Goal: Task Accomplishment & Management: Manage account settings

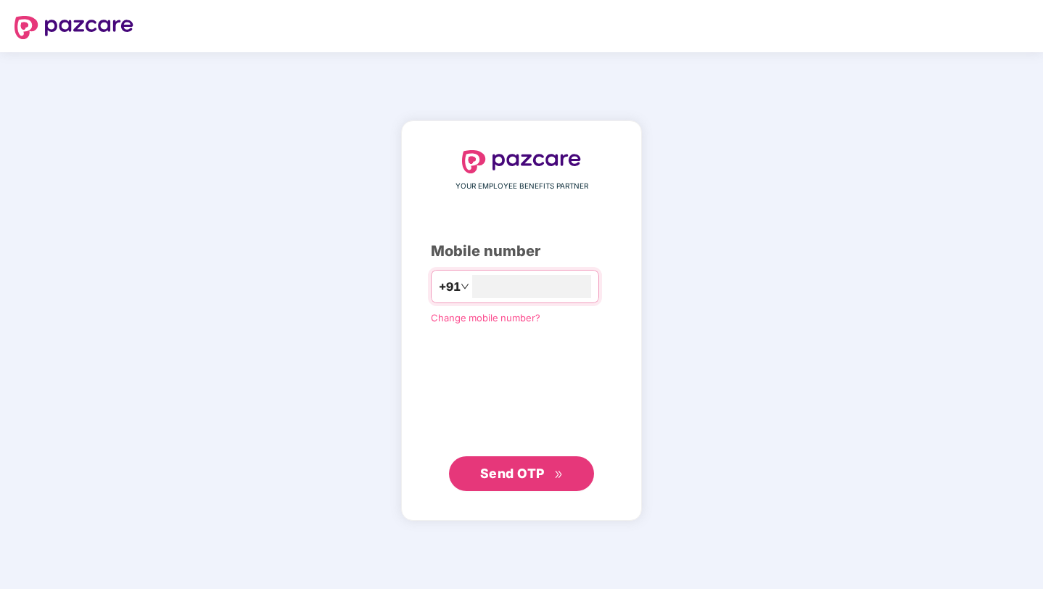
type input "**********"
click at [530, 481] on span "Send OTP" at bounding box center [521, 473] width 83 height 20
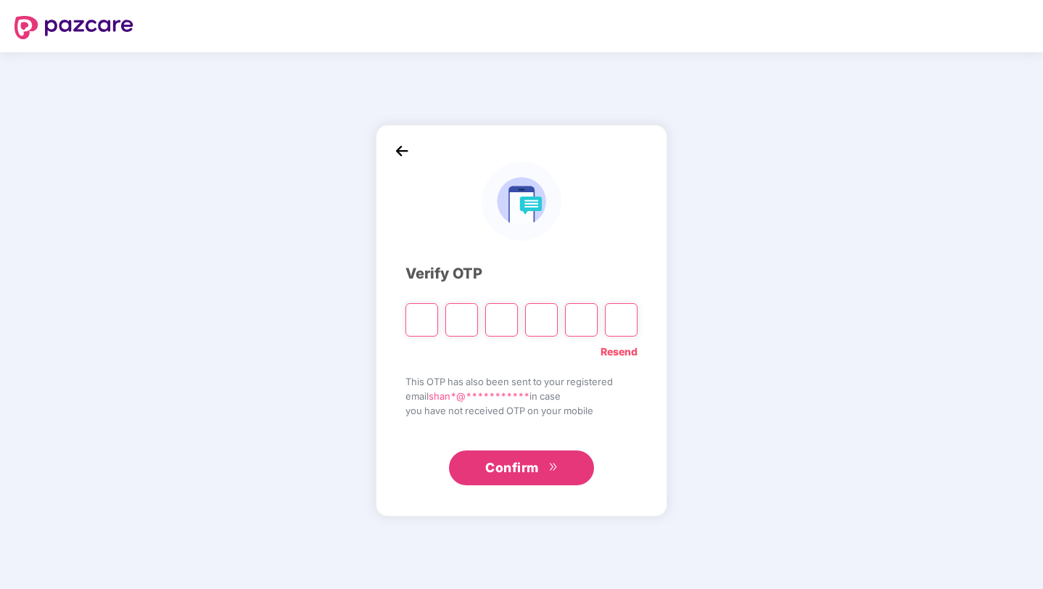
type input "*"
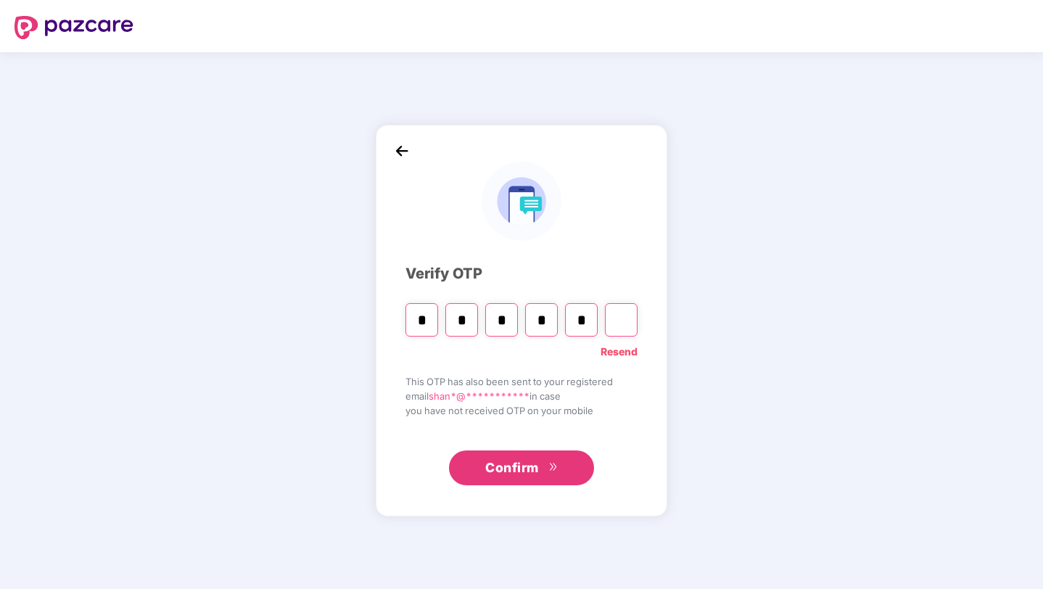
type input "*"
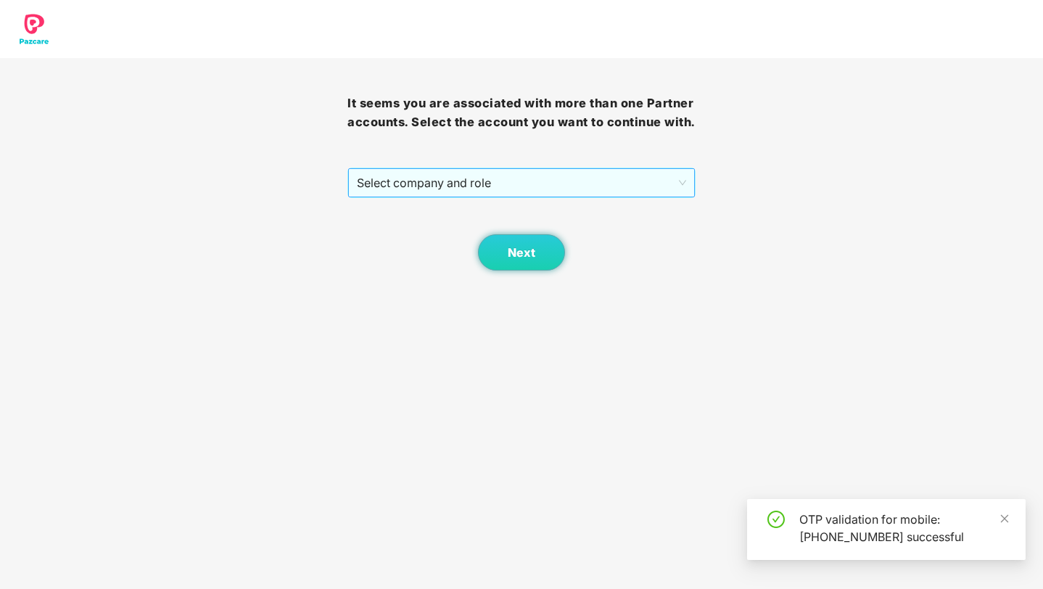
click at [581, 196] on span "Select company and role" at bounding box center [521, 183] width 328 height 28
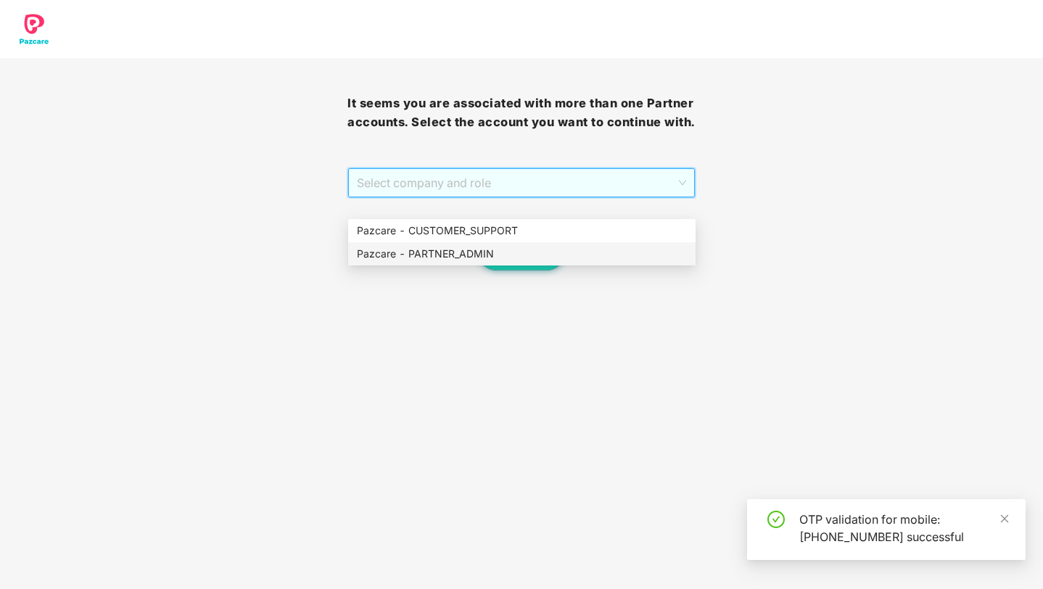
click at [542, 250] on div "Pazcare - PARTNER_ADMIN" at bounding box center [522, 254] width 330 height 16
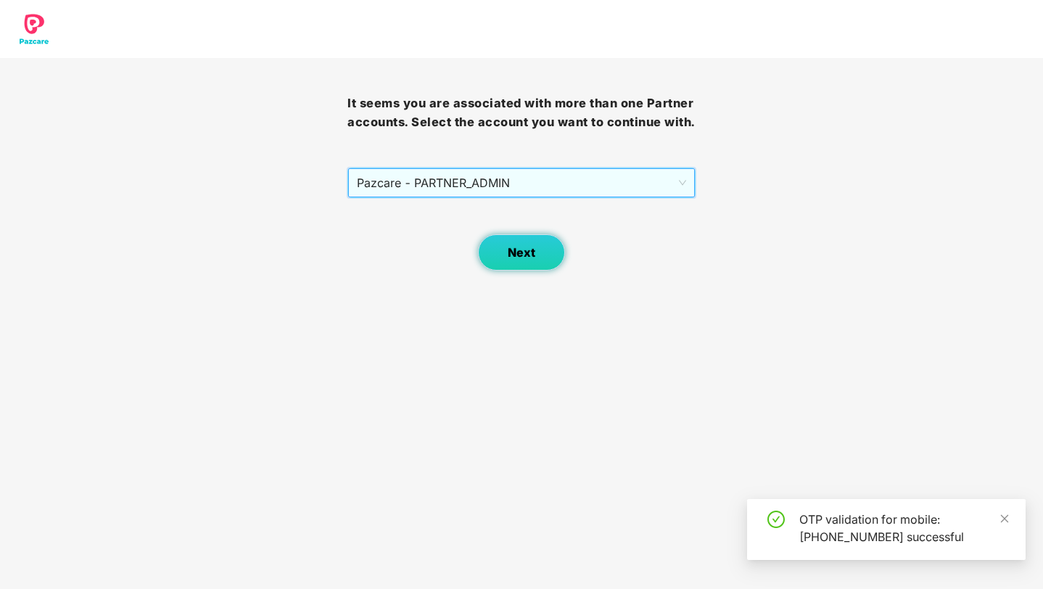
click at [534, 260] on span "Next" at bounding box center [521, 253] width 28 height 14
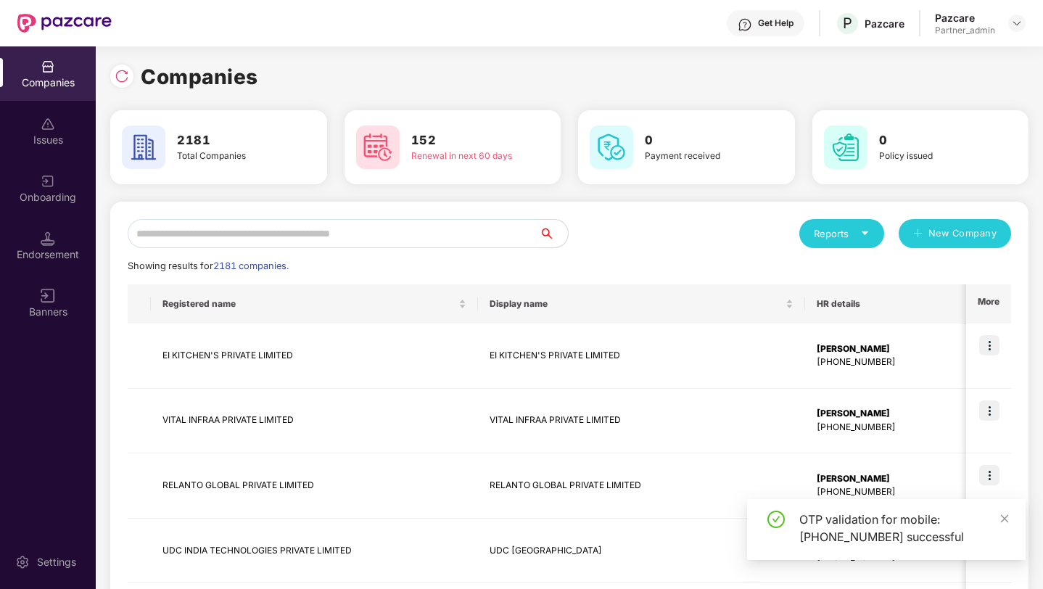
click at [426, 233] on input "text" at bounding box center [333, 233] width 411 height 29
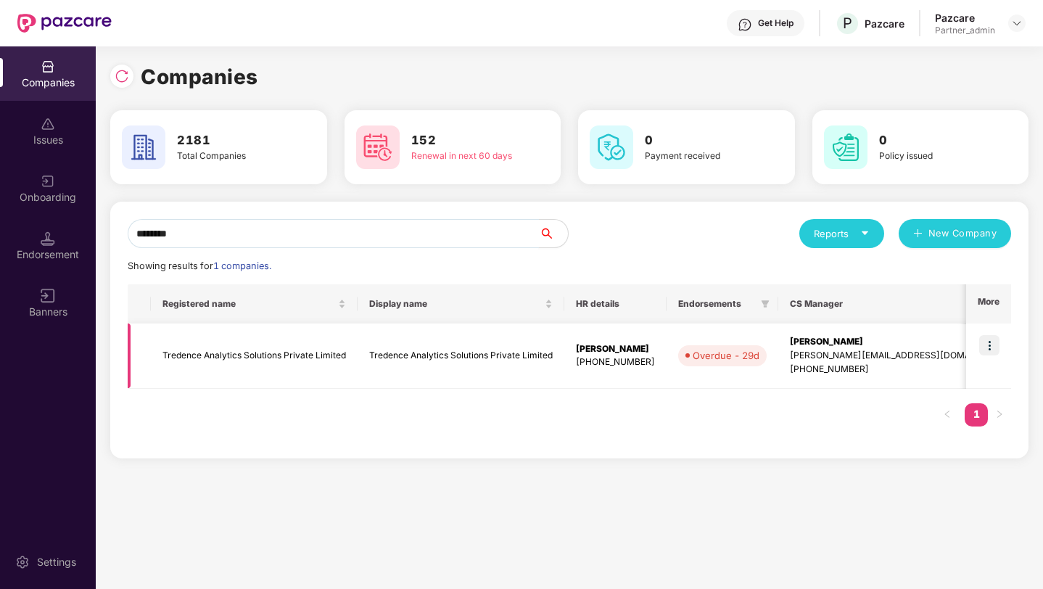
type input "********"
click at [995, 347] on img at bounding box center [989, 345] width 20 height 20
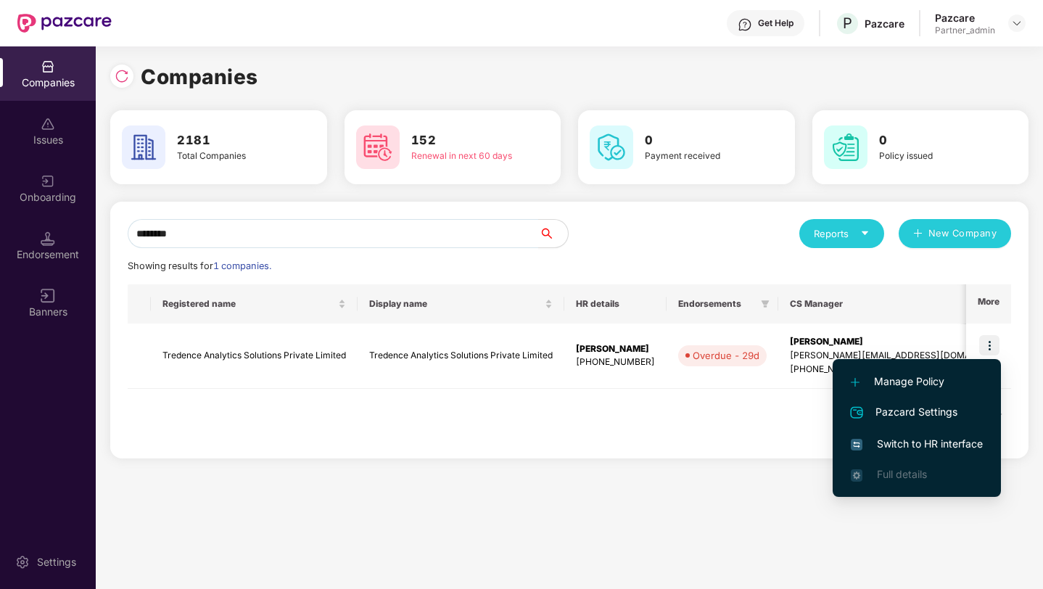
click at [921, 452] on span "Switch to HR interface" at bounding box center [916, 444] width 132 height 16
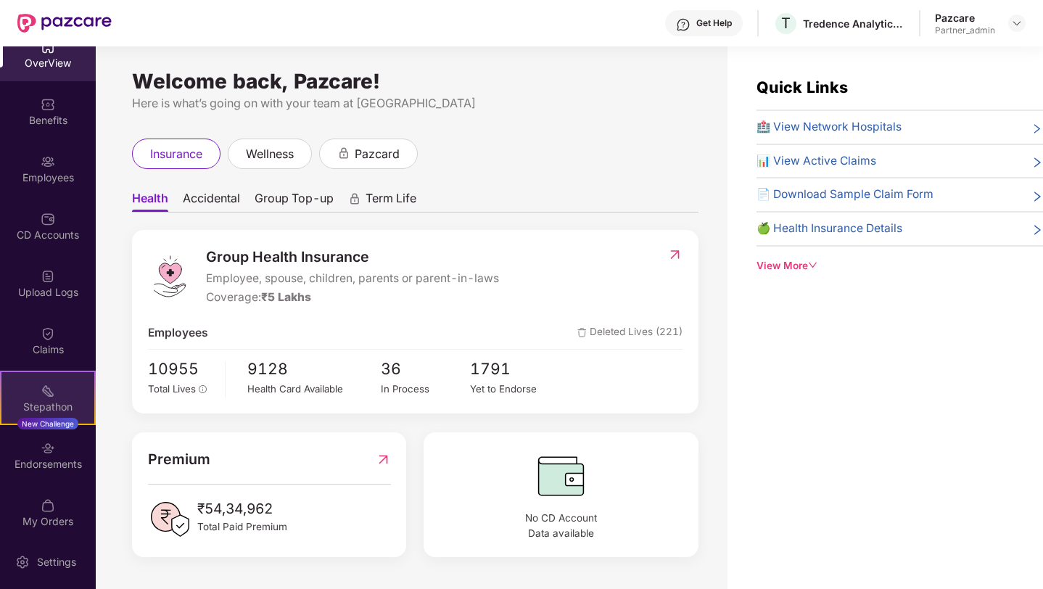
scroll to position [85, 0]
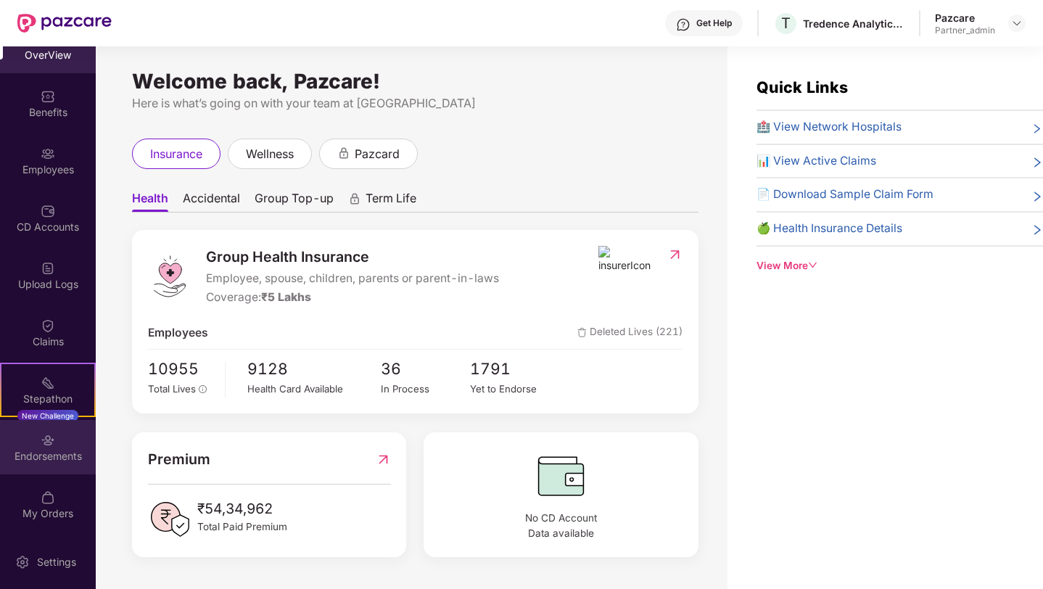
click at [62, 449] on div "Endorsements" at bounding box center [48, 456] width 96 height 14
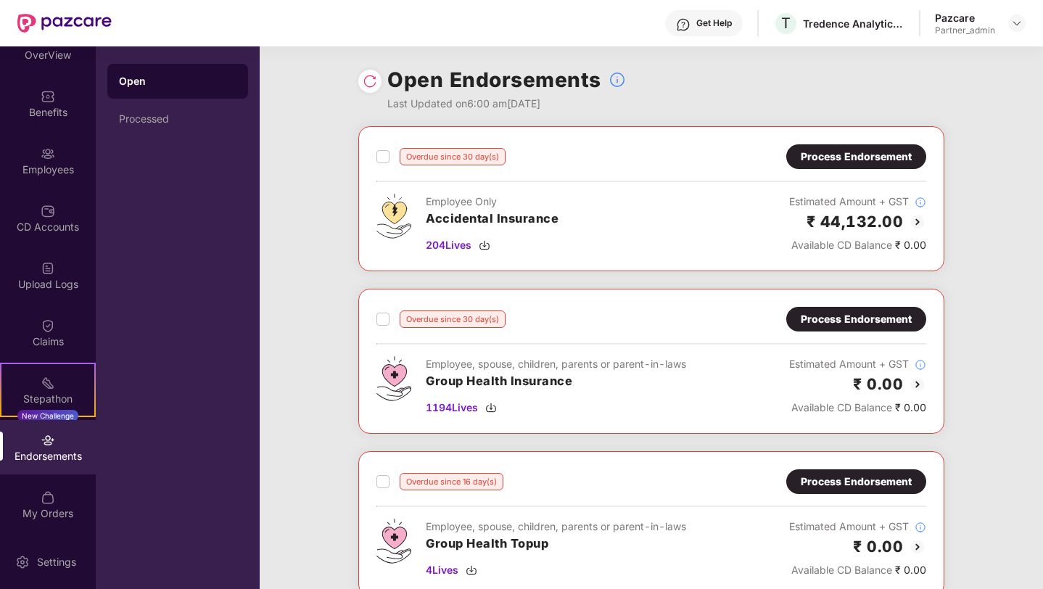
click at [368, 81] on img at bounding box center [369, 81] width 14 height 14
